Goal: Task Accomplishment & Management: Manage account settings

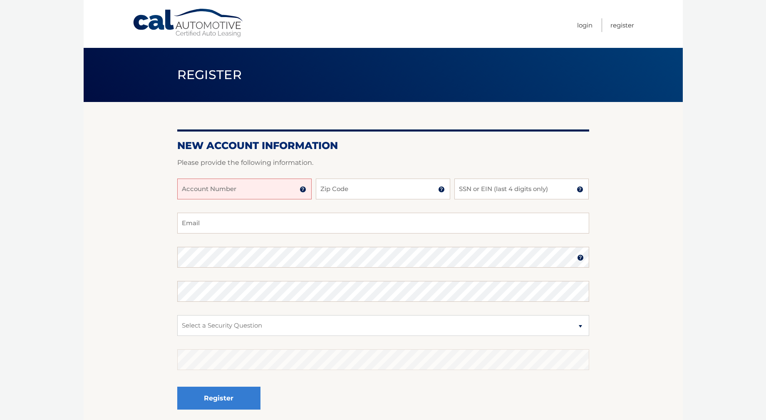
click at [260, 197] on input "Account Number" at bounding box center [244, 189] width 134 height 21
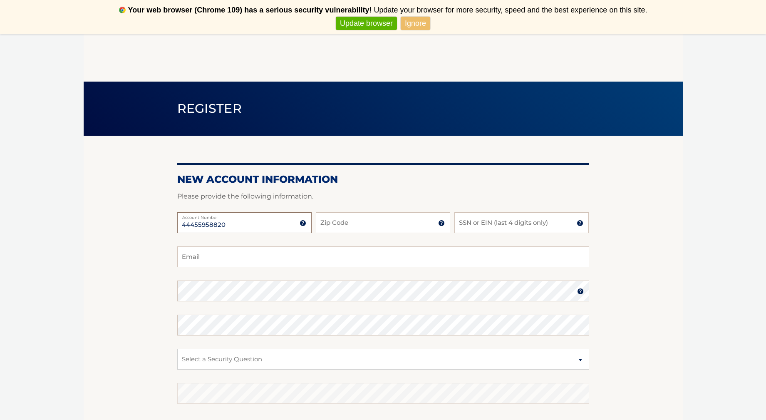
scroll to position [42, 0]
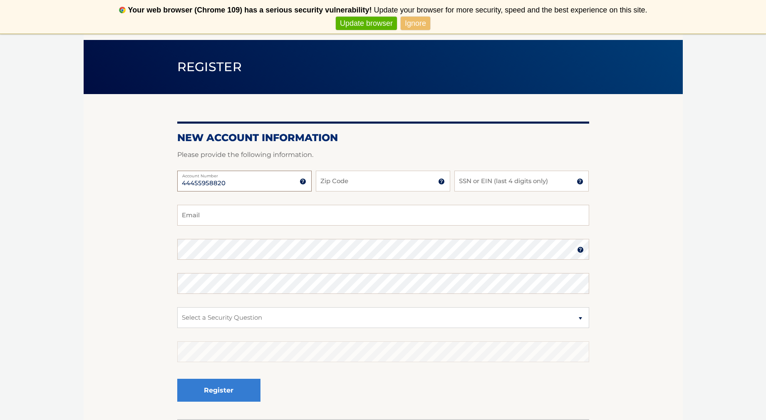
type input "44455958820"
drag, startPoint x: 353, startPoint y: 183, endPoint x: 357, endPoint y: 184, distance: 4.3
click at [353, 183] on input "Zip Code" at bounding box center [383, 181] width 134 height 21
type input "11782"
type input "lfdrafting@optonline.net"
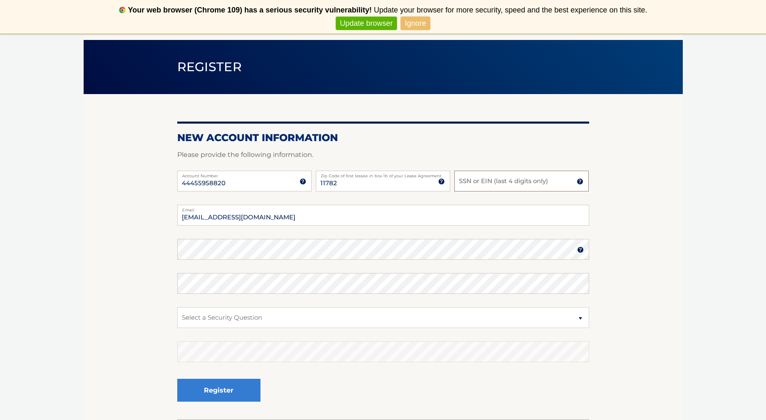
click at [560, 184] on input "SSN or EIN (last 4 digits only)" at bounding box center [522, 181] width 134 height 21
type input "0345"
click at [578, 319] on select "Select a Security Question What was the name of your elementary school? What is…" at bounding box center [383, 317] width 412 height 21
select select "2"
click at [177, 307] on select "Select a Security Question What was the name of your elementary school? What is…" at bounding box center [383, 317] width 412 height 21
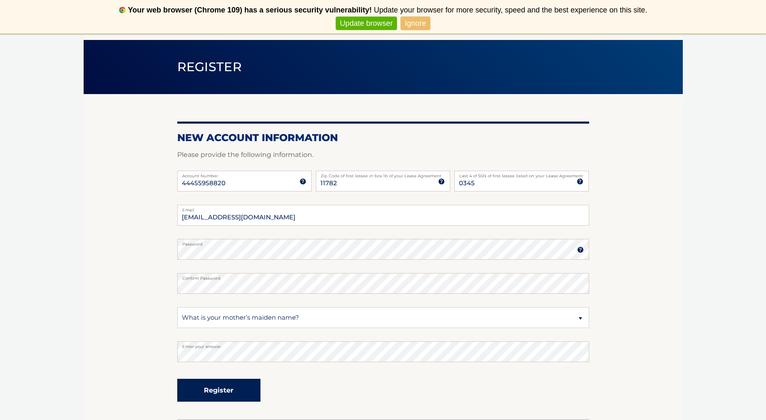
click at [213, 390] on button "Register" at bounding box center [218, 390] width 83 height 23
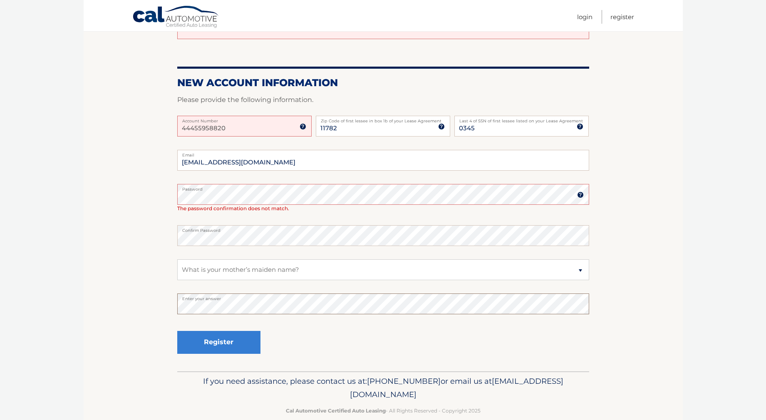
scroll to position [97, 0]
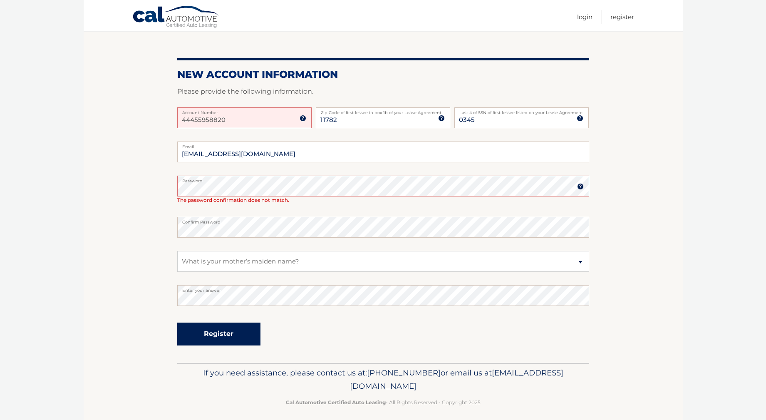
click at [214, 336] on button "Register" at bounding box center [218, 334] width 83 height 23
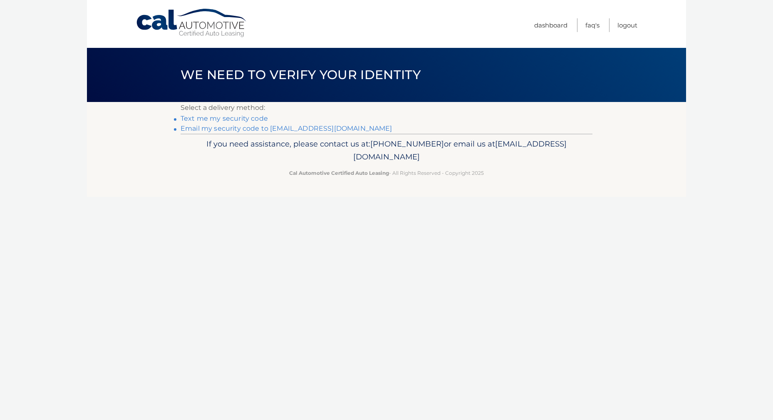
click at [234, 119] on link "Text me my security code" at bounding box center [224, 118] width 87 height 8
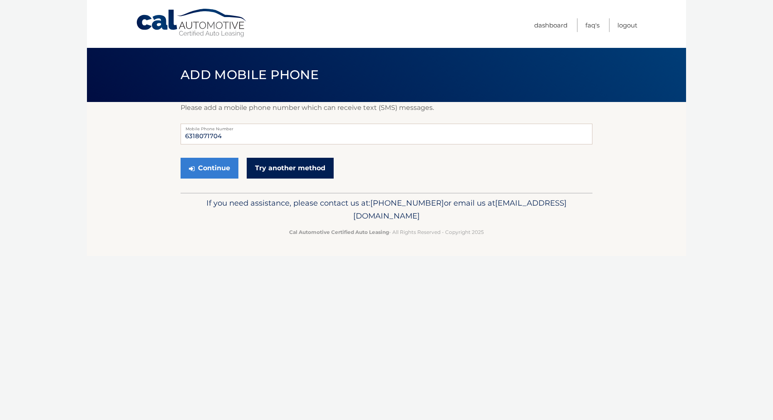
click at [288, 171] on link "Try another method" at bounding box center [290, 168] width 87 height 21
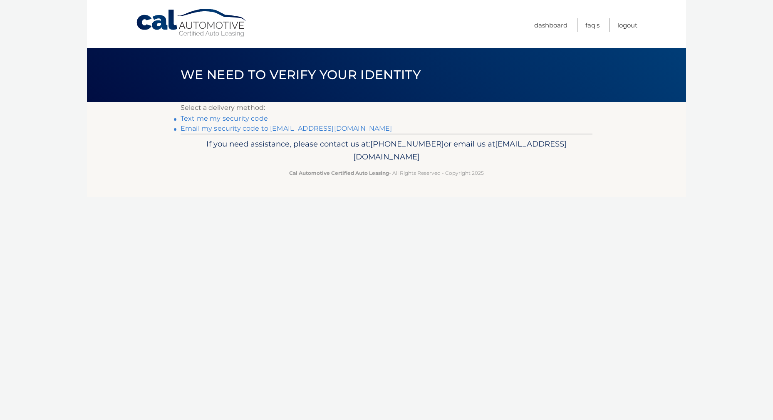
click at [234, 129] on link "Email my security code to l*********@optonline.net" at bounding box center [287, 128] width 212 height 8
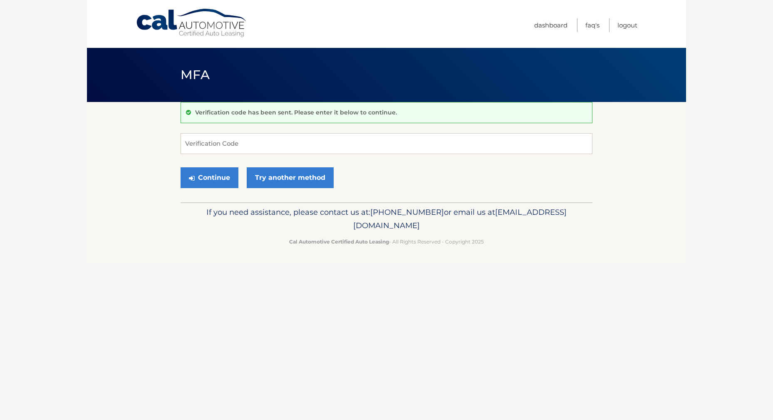
click at [304, 281] on div "Cal Automotive Menu Dashboard FAQ's Logout MFA" at bounding box center [386, 210] width 599 height 420
click at [227, 148] on input "Verification Code" at bounding box center [387, 143] width 412 height 21
type input "881509"
drag, startPoint x: 216, startPoint y: 179, endPoint x: 291, endPoint y: 202, distance: 78.8
click at [217, 179] on button "Continue" at bounding box center [210, 177] width 58 height 21
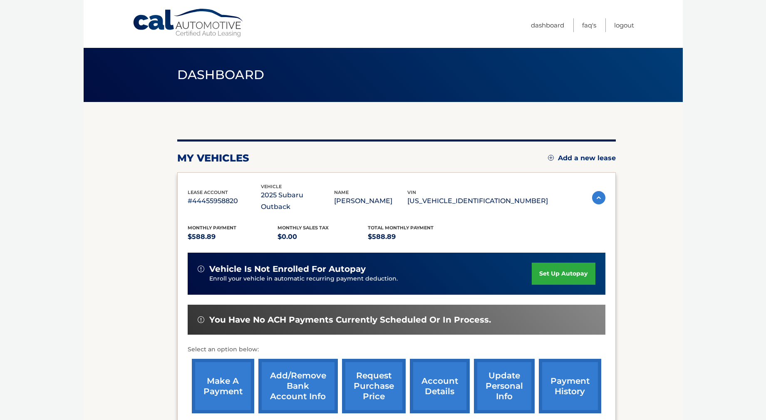
click at [562, 263] on link "set up autopay" at bounding box center [563, 274] width 63 height 22
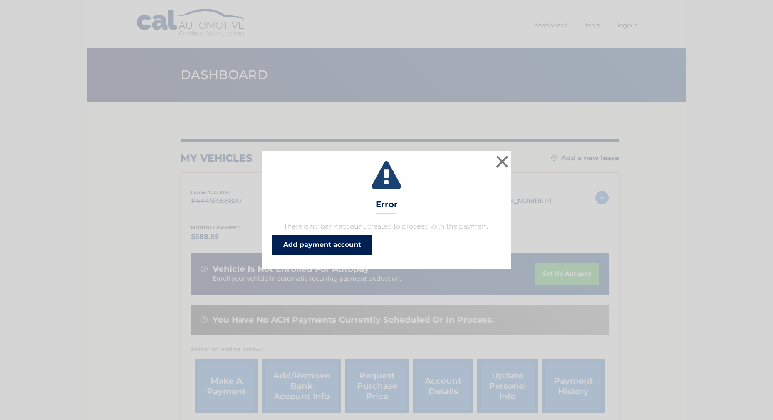
click at [335, 244] on link "Add payment account" at bounding box center [322, 245] width 100 height 20
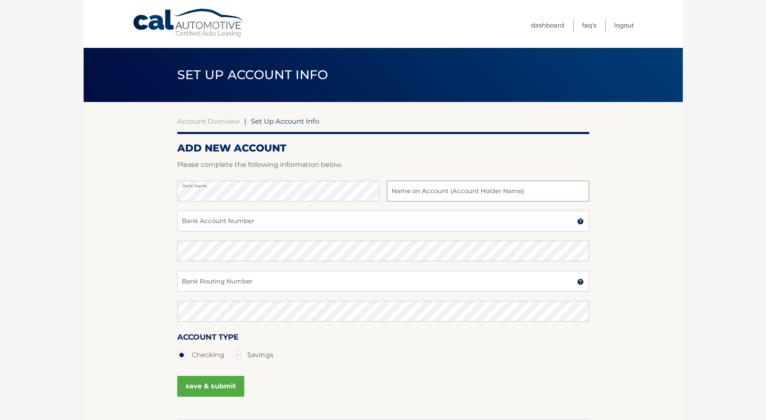
click at [412, 196] on input "text" at bounding box center [488, 191] width 202 height 21
type input "[PERSON_NAME]"
click at [270, 222] on input "Bank Account Number" at bounding box center [383, 221] width 412 height 21
type input "12610004120665"
click at [222, 286] on input "Bank Routing Number" at bounding box center [383, 281] width 412 height 21
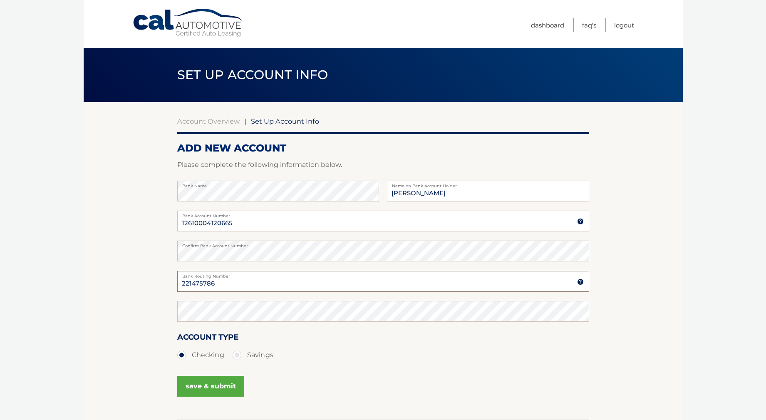
type input "221475786"
click at [211, 386] on button "save & submit" at bounding box center [210, 386] width 67 height 21
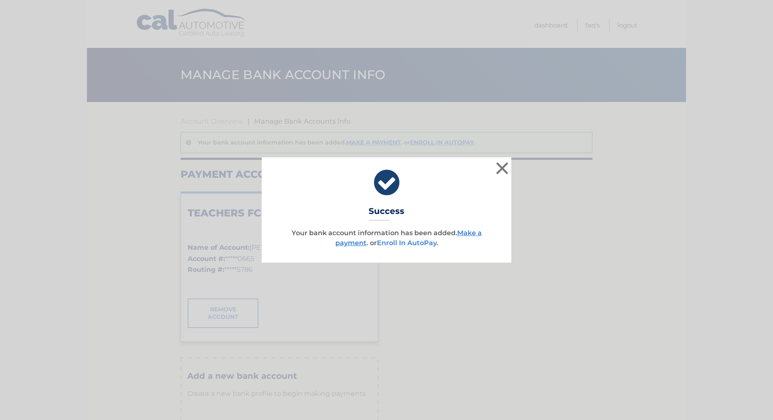
click at [406, 242] on link "Enroll In AutoPay" at bounding box center [407, 243] width 60 height 8
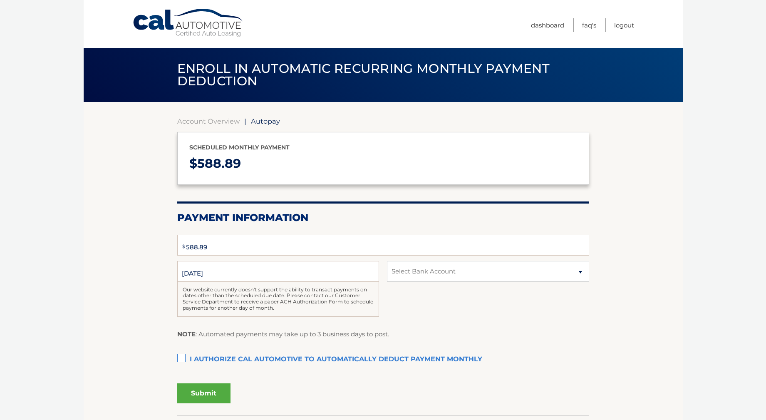
select select "ZDE3MzcyZDktMTgwZS00M2EwLThkYWItZDYxNzFlZTAwMDdi"
click at [180, 357] on label "I authorize cal automotive to automatically deduct payment monthly This checkbo…" at bounding box center [383, 359] width 412 height 17
click at [0, 0] on input "I authorize cal automotive to automatically deduct payment monthly This checkbo…" at bounding box center [0, 0] width 0 height 0
click at [200, 394] on button "Submit" at bounding box center [203, 393] width 53 height 20
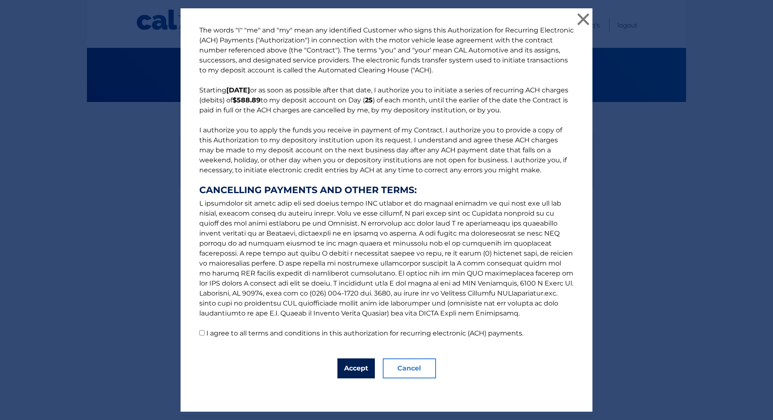
click at [354, 365] on button "Accept" at bounding box center [356, 368] width 37 height 20
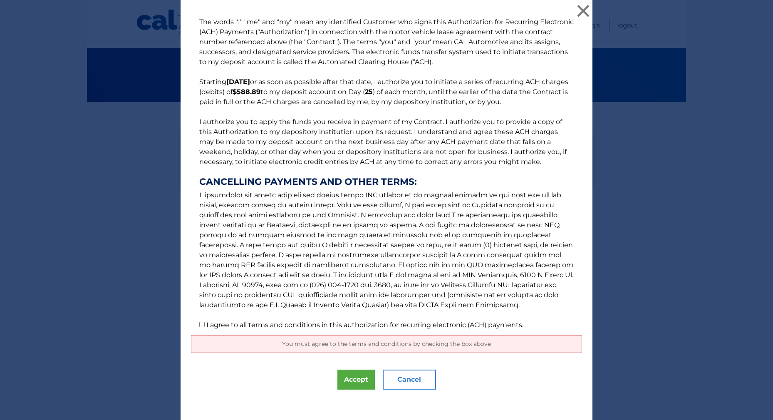
click at [199, 323] on input "I agree to all terms and conditions in this authorization for recurring electro…" at bounding box center [201, 324] width 5 height 5
checkbox input "true"
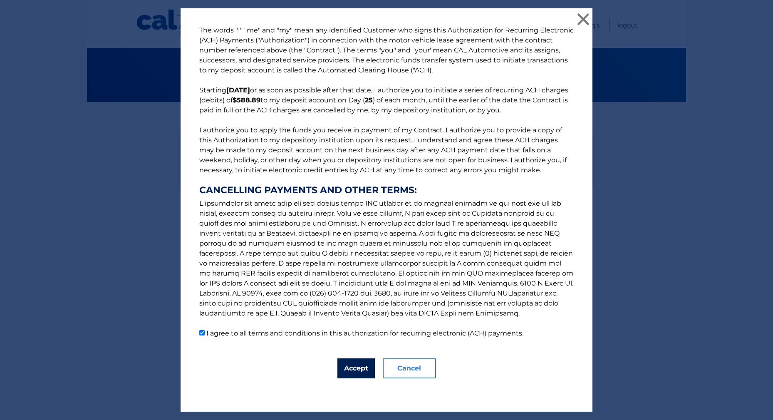
click at [343, 367] on button "Accept" at bounding box center [356, 368] width 37 height 20
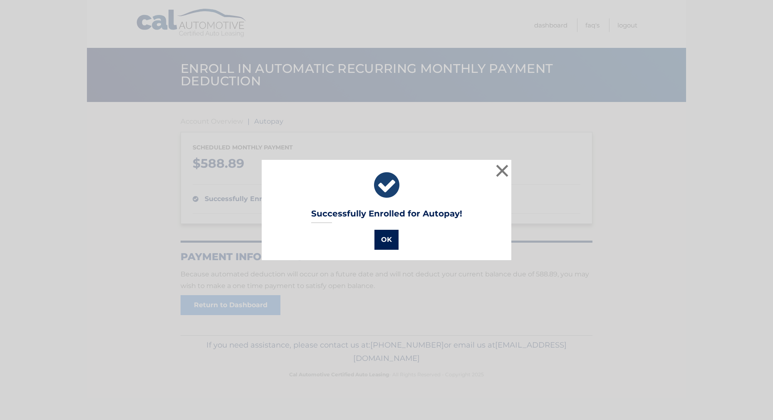
click at [389, 241] on button "OK" at bounding box center [387, 240] width 24 height 20
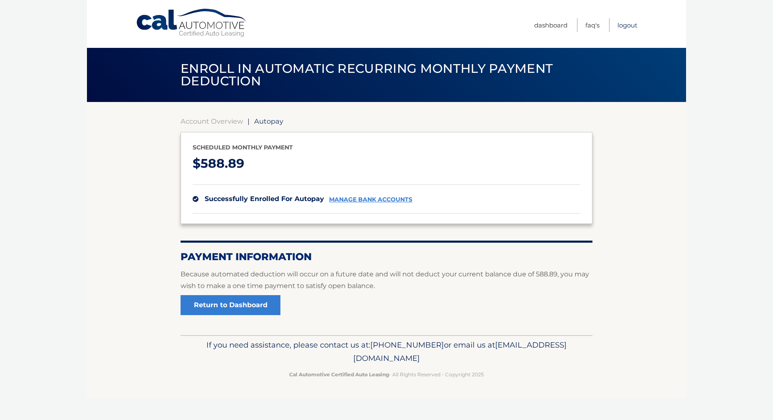
click at [627, 26] on link "Logout" at bounding box center [628, 25] width 20 height 14
